Goal: Transaction & Acquisition: Book appointment/travel/reservation

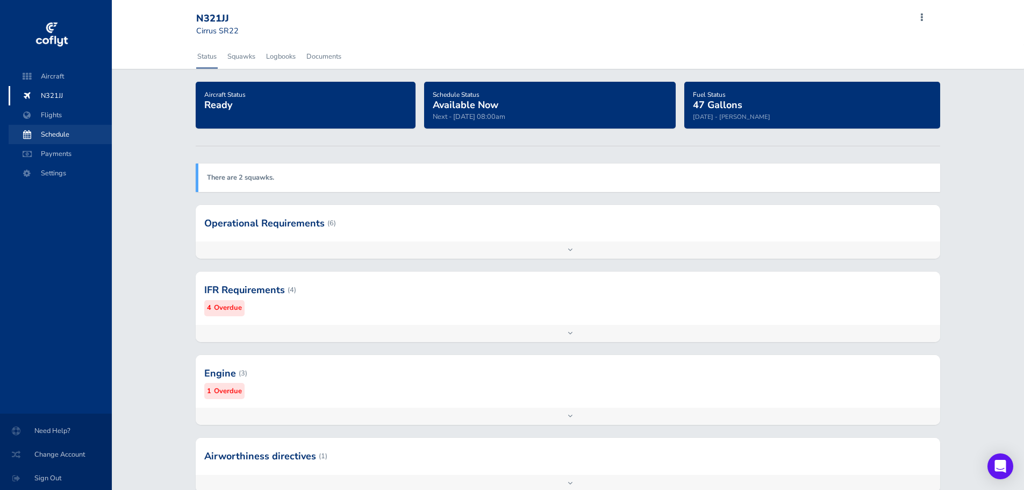
click at [65, 132] on span "Schedule" at bounding box center [60, 134] width 82 height 19
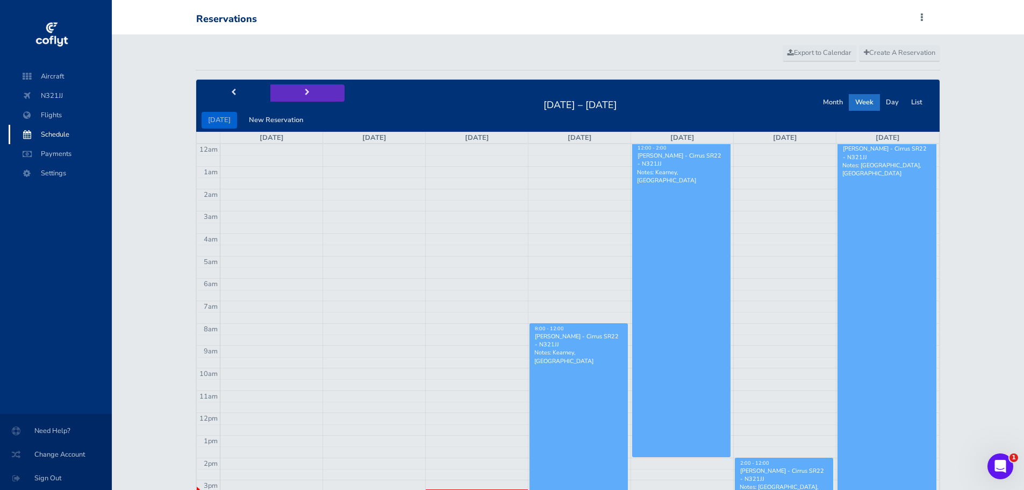
click at [307, 89] on button "next" at bounding box center [307, 92] width 74 height 17
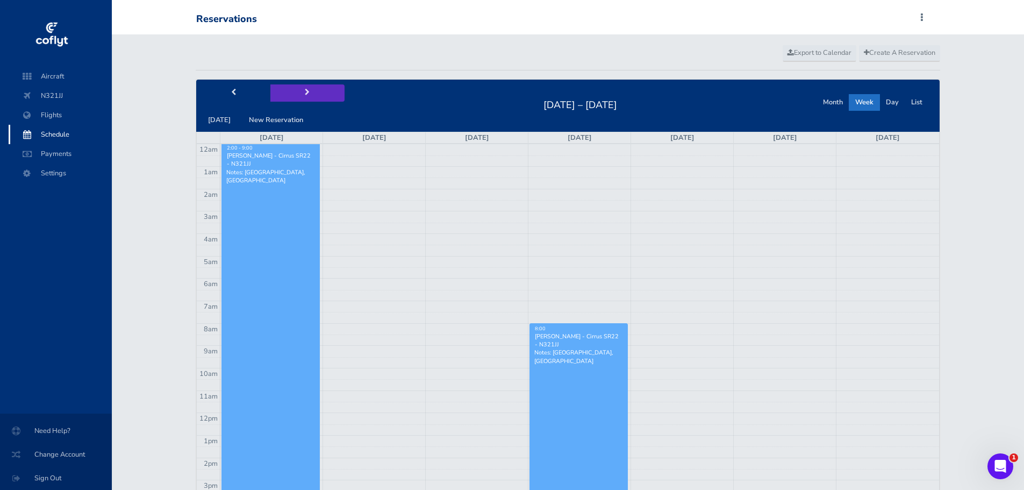
click at [307, 89] on button "next" at bounding box center [307, 92] width 74 height 17
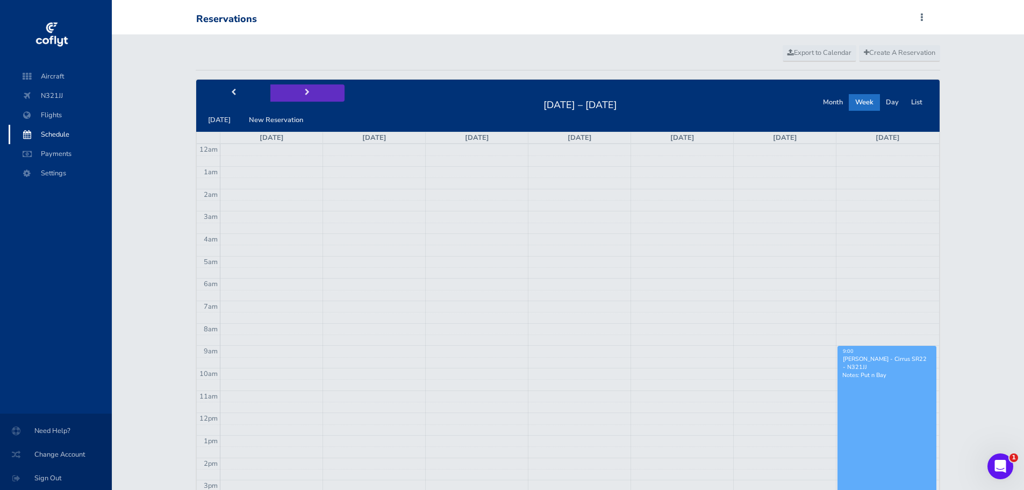
click at [307, 89] on button "next" at bounding box center [307, 92] width 74 height 17
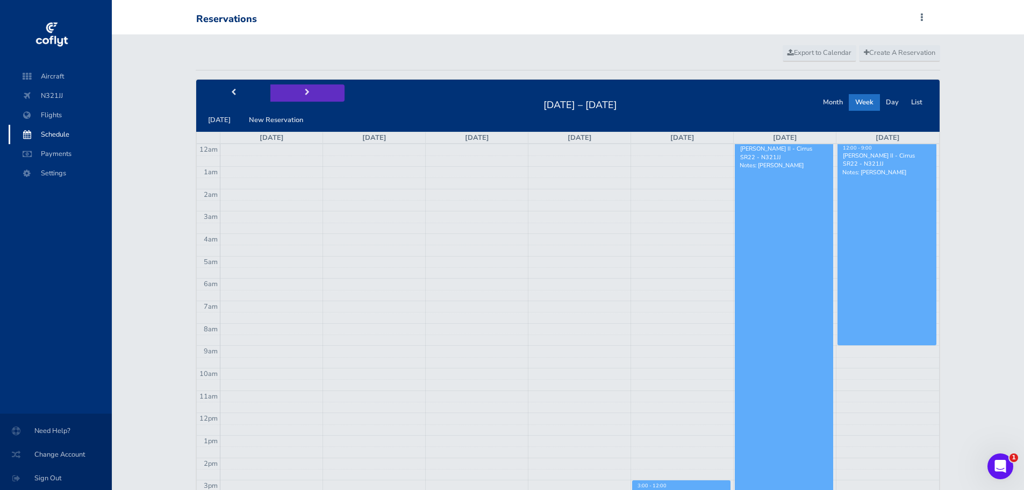
click at [307, 89] on button "next" at bounding box center [307, 92] width 74 height 17
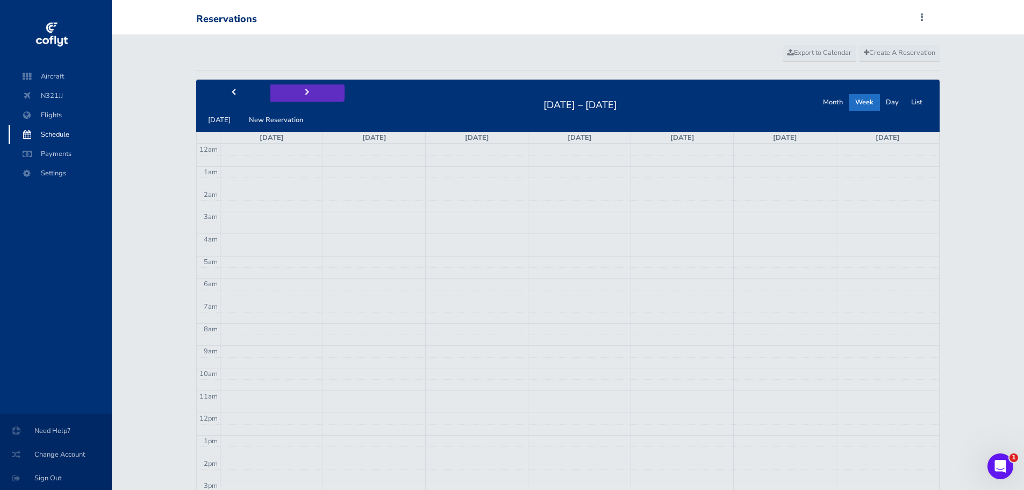
click at [307, 89] on button "next" at bounding box center [307, 92] width 74 height 17
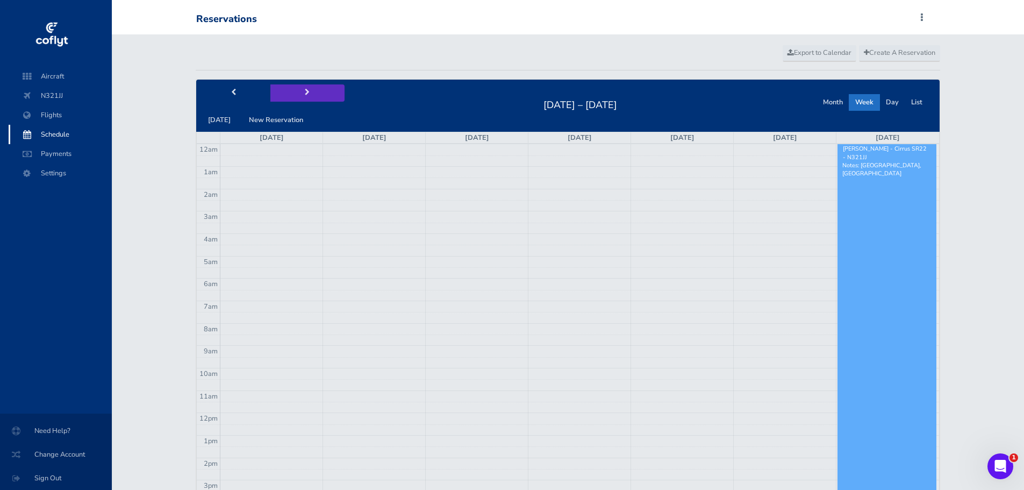
scroll to position [7, 0]
click at [307, 89] on button "next" at bounding box center [307, 92] width 74 height 17
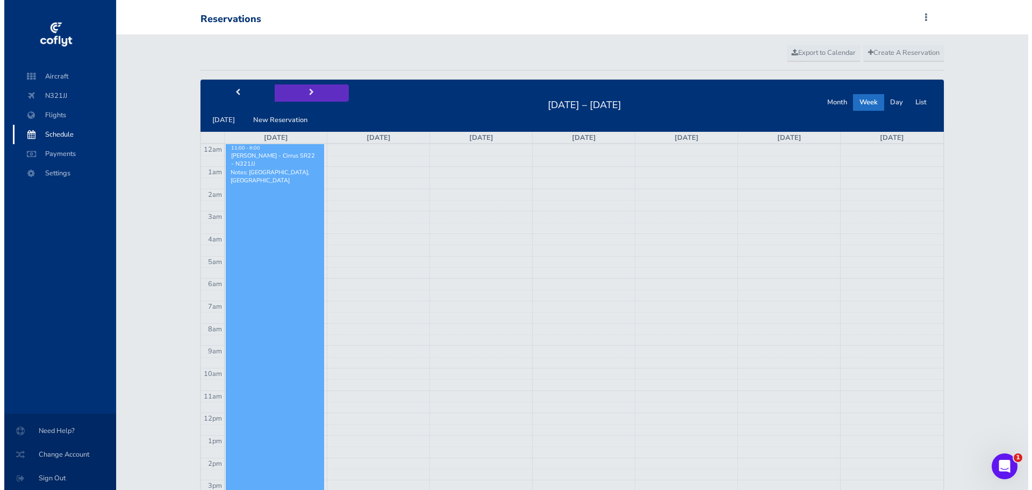
scroll to position [0, 0]
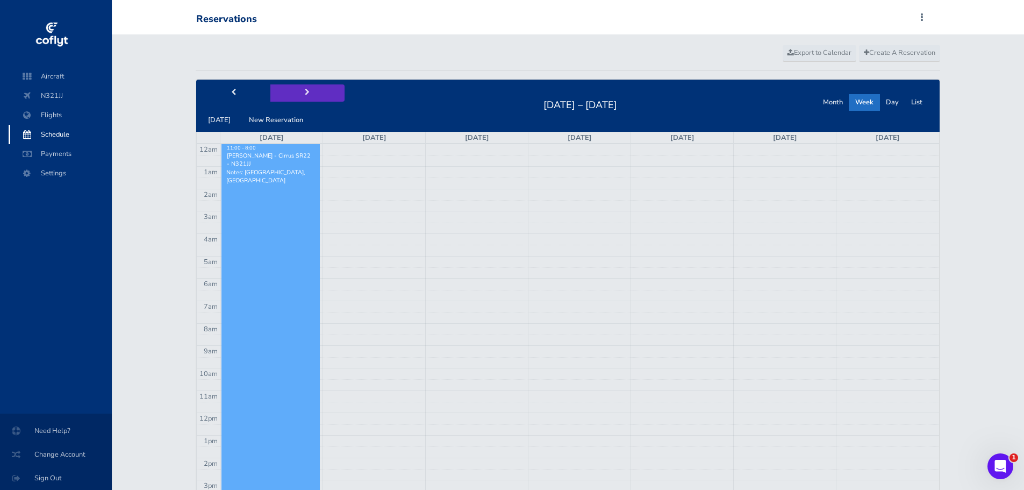
click at [307, 89] on button "next" at bounding box center [307, 92] width 74 height 17
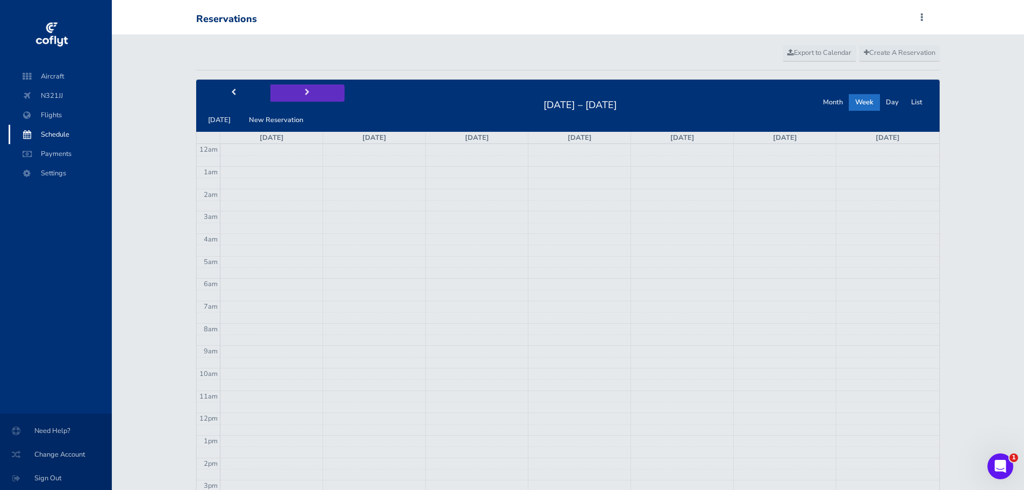
click at [307, 89] on button "next" at bounding box center [307, 92] width 74 height 17
click at [887, 52] on span "Create A Reservation" at bounding box center [899, 53] width 71 height 10
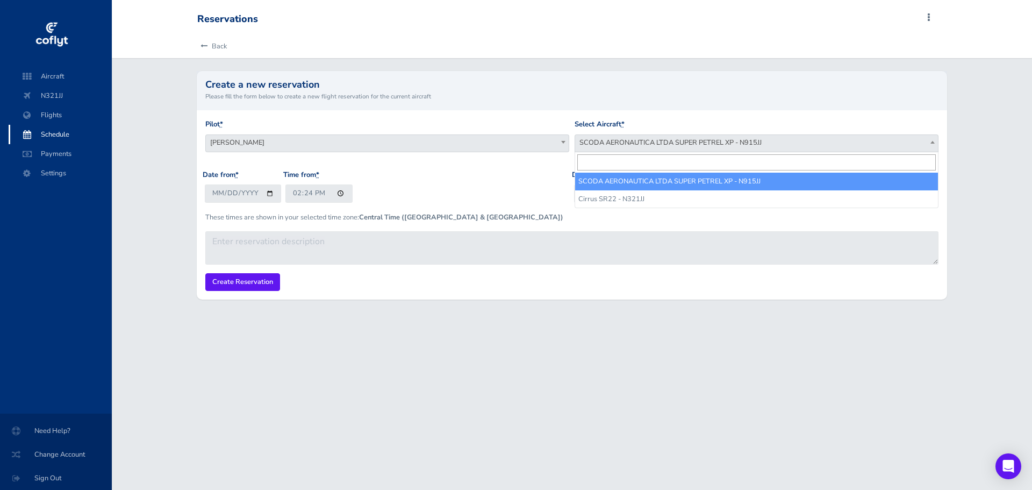
click at [600, 144] on span "SCODA AERONAUTICA LTDA SUPER PETREL XP - N915JJ" at bounding box center [756, 142] width 363 height 15
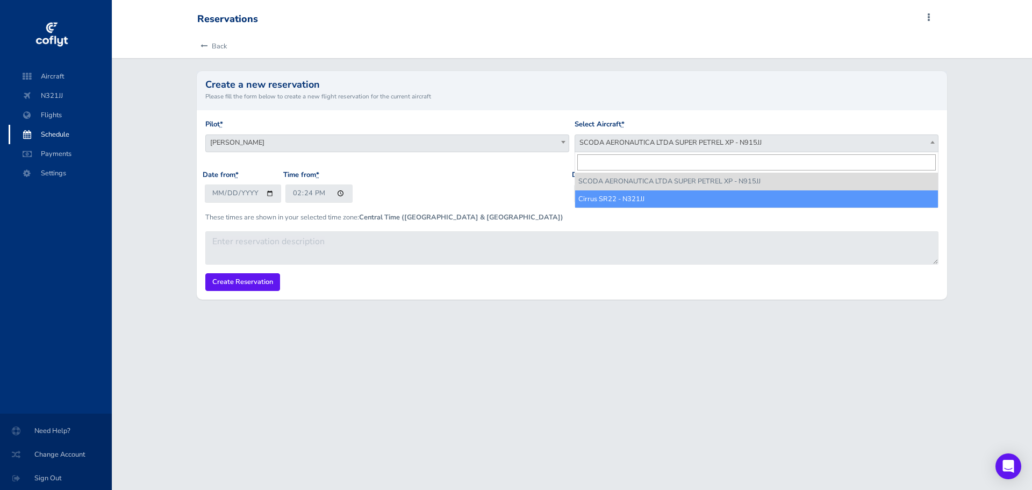
select select "4541"
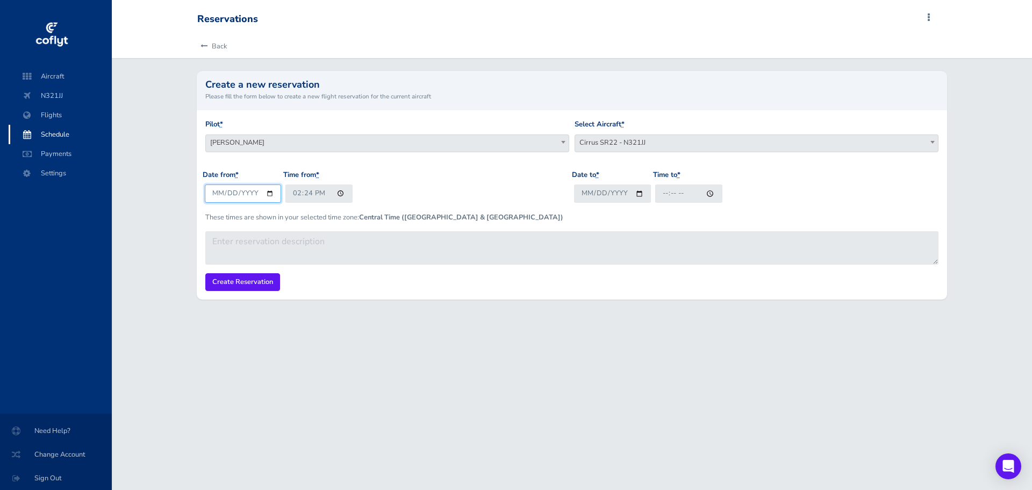
click at [267, 192] on input "2025-08-26" at bounding box center [243, 193] width 77 height 18
type input "2025-10-31"
click at [297, 195] on input "14:24" at bounding box center [318, 193] width 67 height 18
type input "10:00"
click at [635, 194] on input "Date to *" at bounding box center [612, 193] width 77 height 18
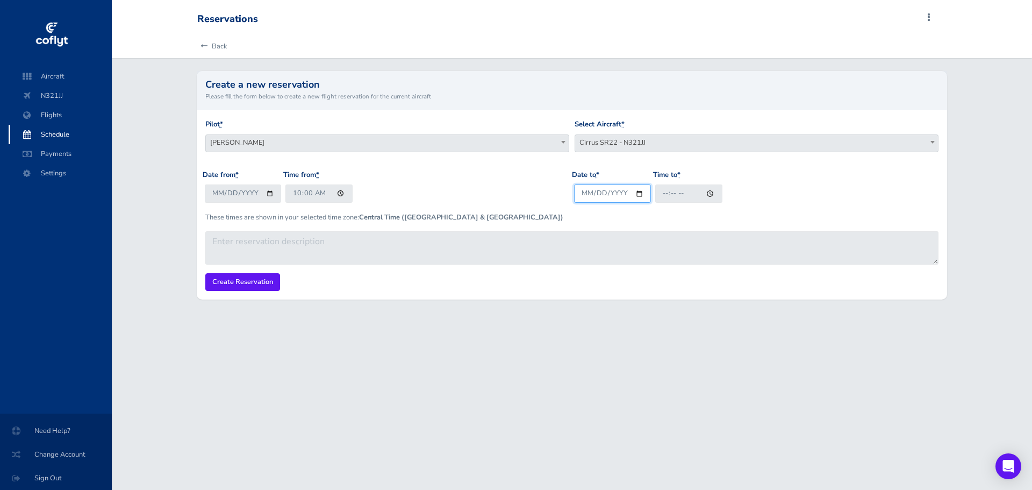
type input "2025-11-02"
click at [666, 195] on input "Time to *" at bounding box center [688, 193] width 67 height 18
click at [667, 194] on input "Time to *" at bounding box center [688, 193] width 67 height 18
type input "22:00"
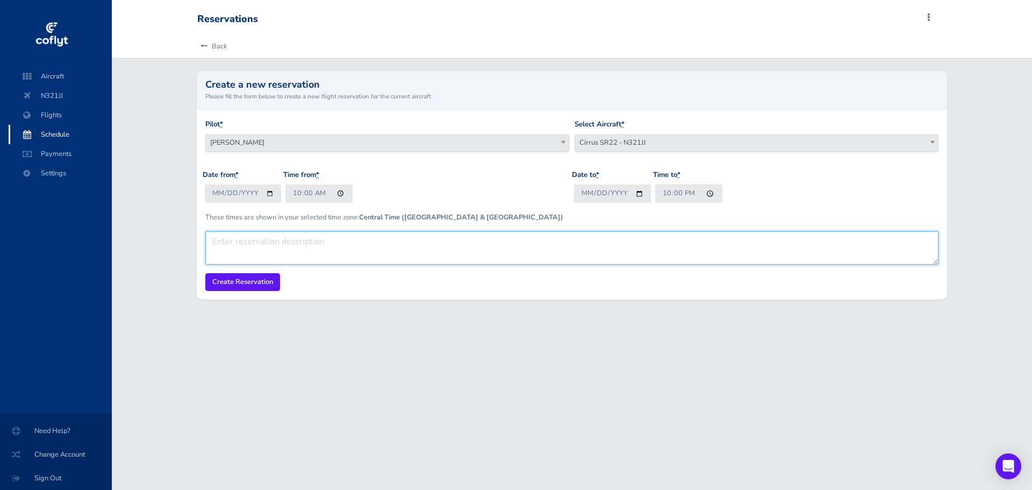
click at [341, 240] on textarea at bounding box center [572, 247] width 734 height 33
type textarea "Columbus, OH"
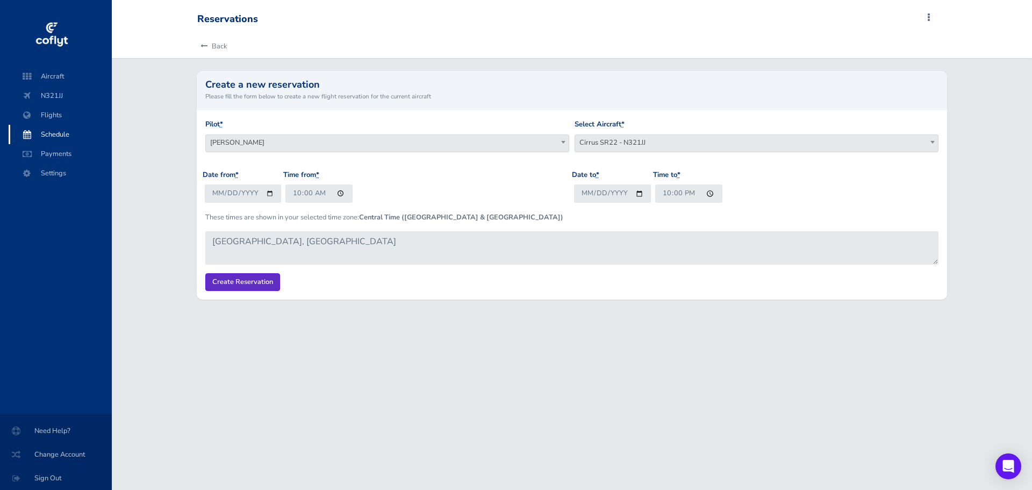
click at [259, 282] on input "Create Reservation" at bounding box center [242, 282] width 75 height 18
